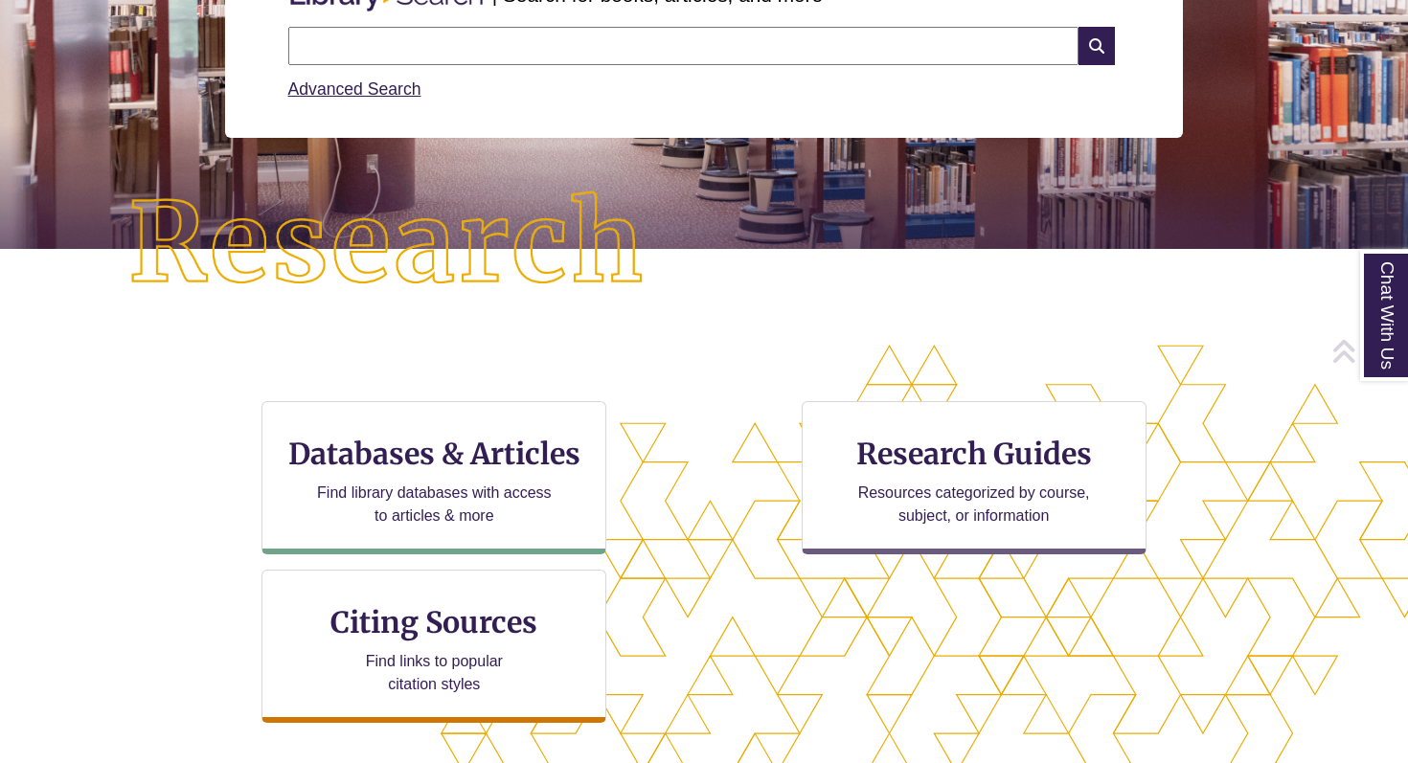
scroll to position [309, 0]
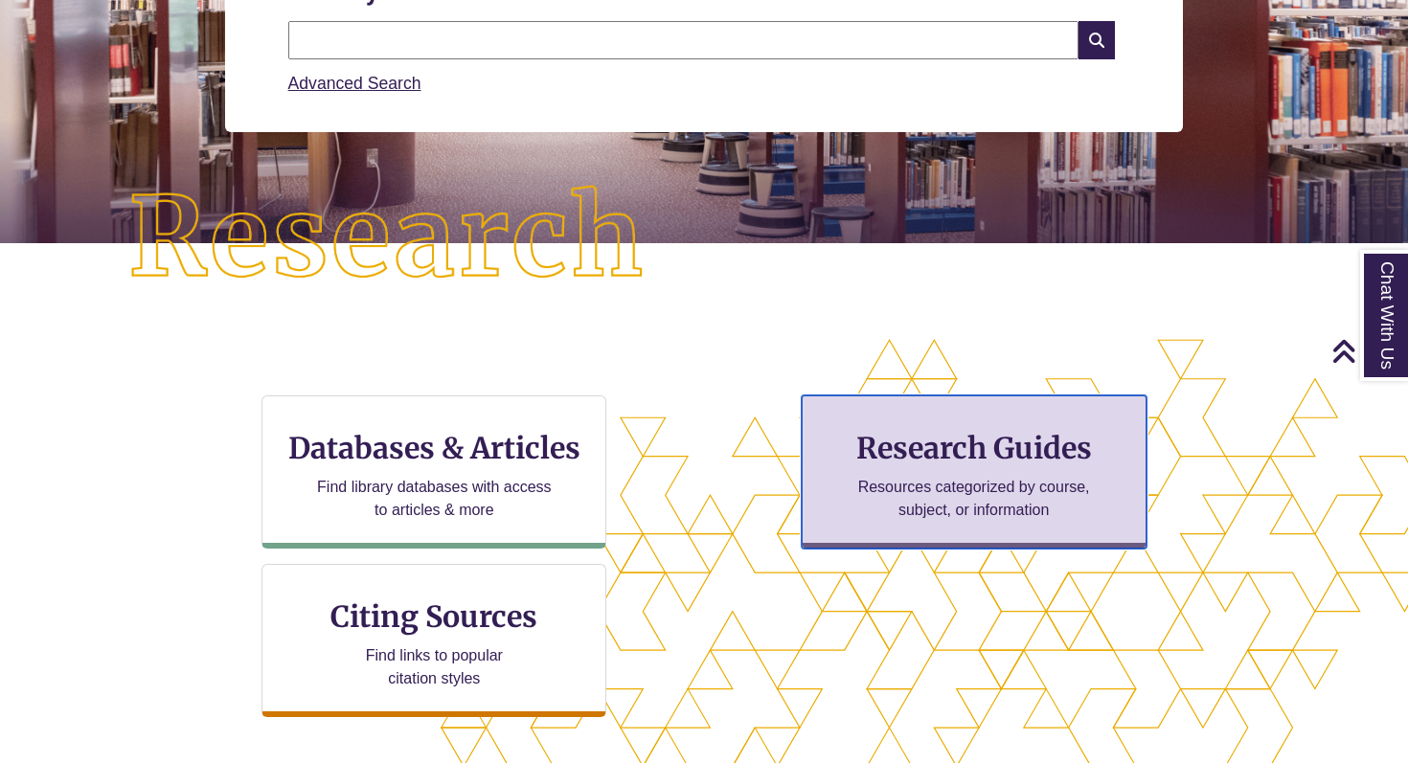
click at [924, 477] on p "Resources categorized by course, subject, or information" at bounding box center [974, 499] width 250 height 46
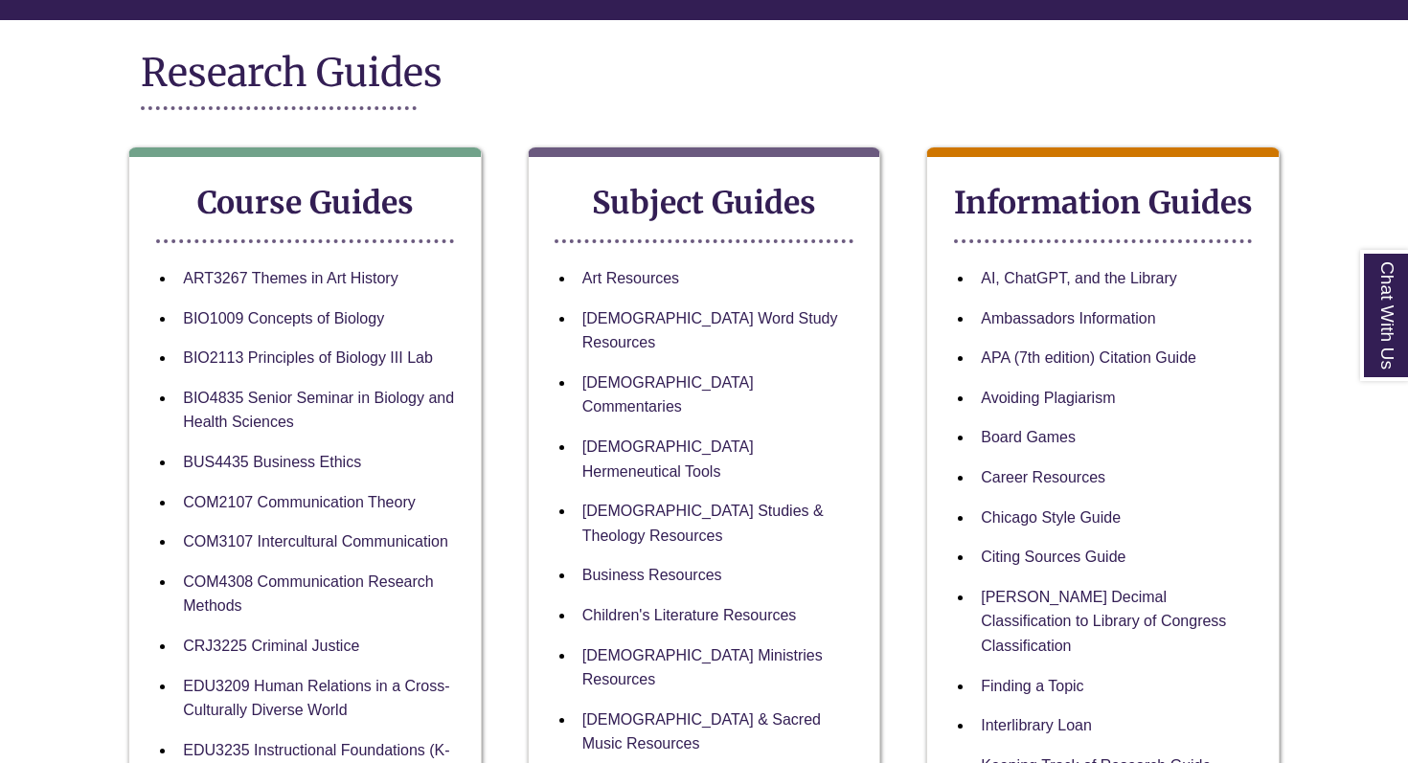
scroll to position [220, 0]
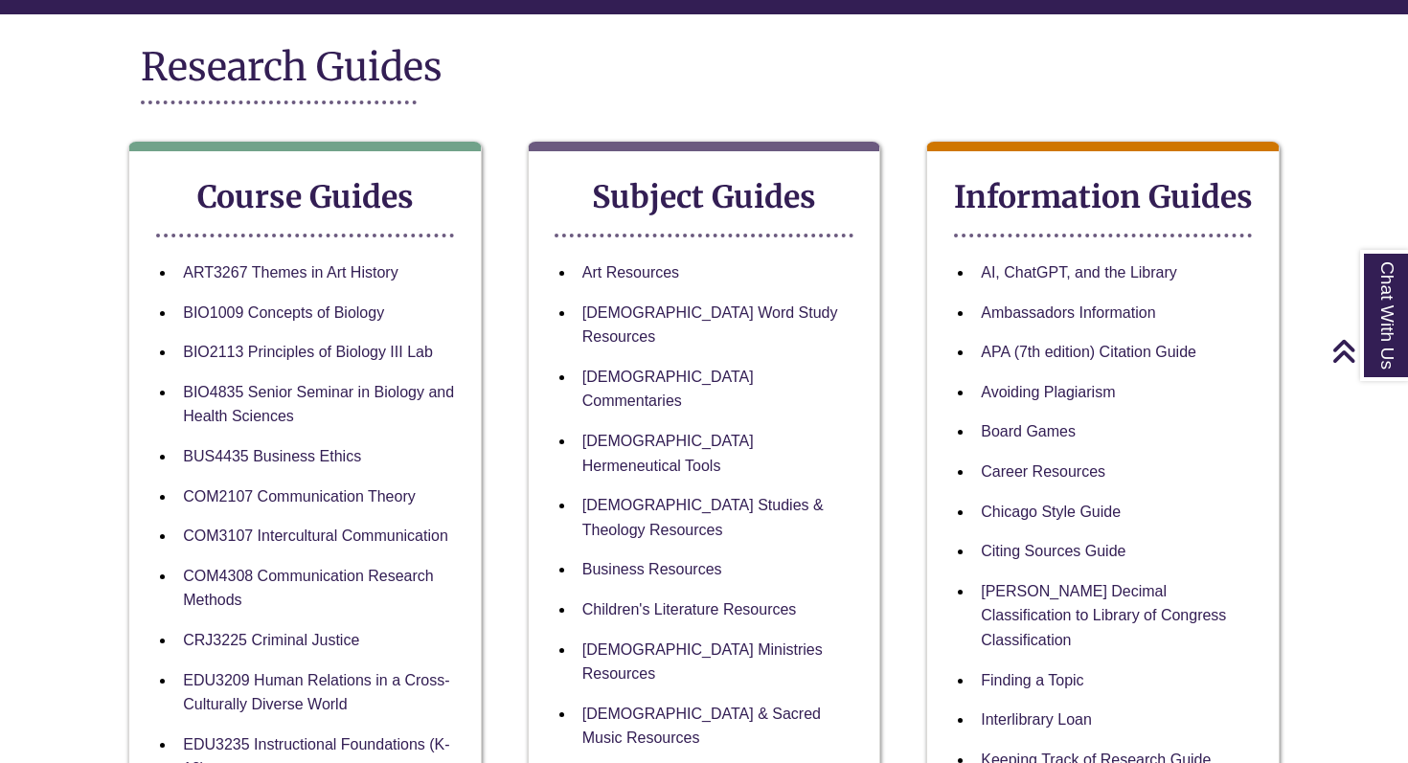
click at [1006, 523] on li "Chicago Style Guide" at bounding box center [1118, 512] width 290 height 40
click at [1006, 509] on link "Chicago Style Guide" at bounding box center [1051, 513] width 140 height 18
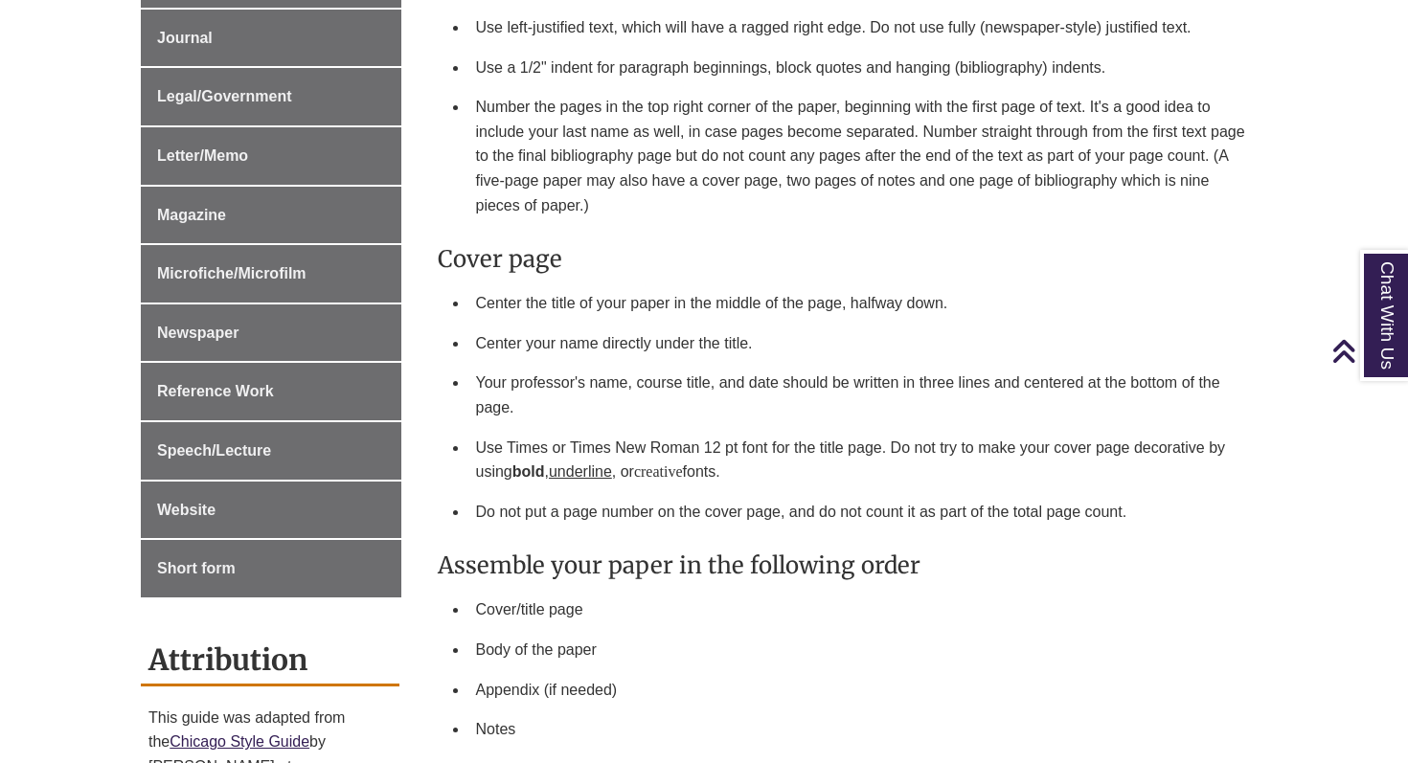
scroll to position [1131, 0]
